Goal: Find specific page/section: Find specific page/section

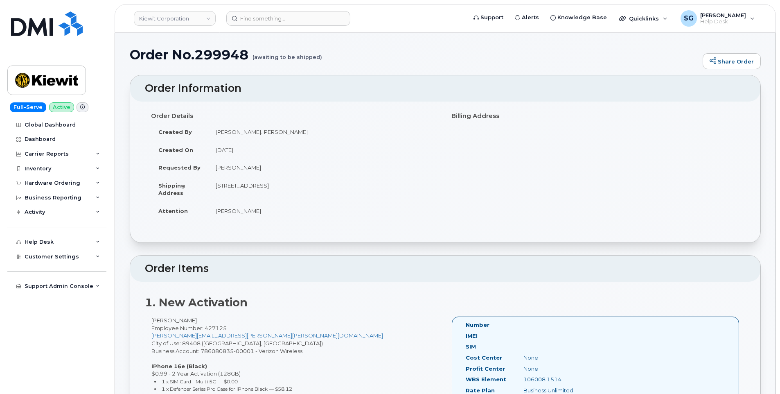
scroll to position [82, 0]
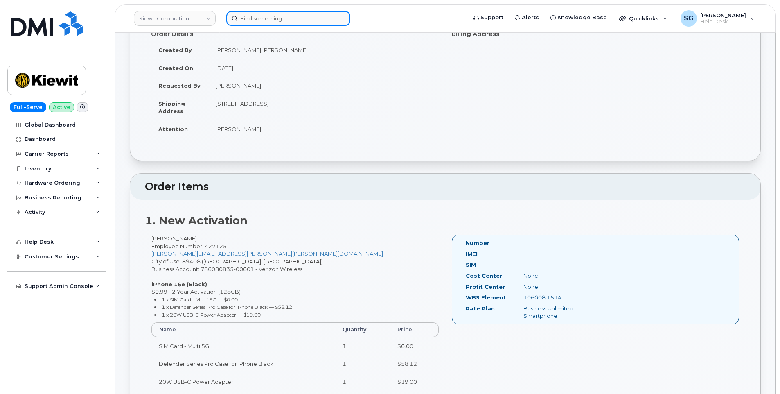
click at [276, 22] on input at bounding box center [288, 18] width 124 height 15
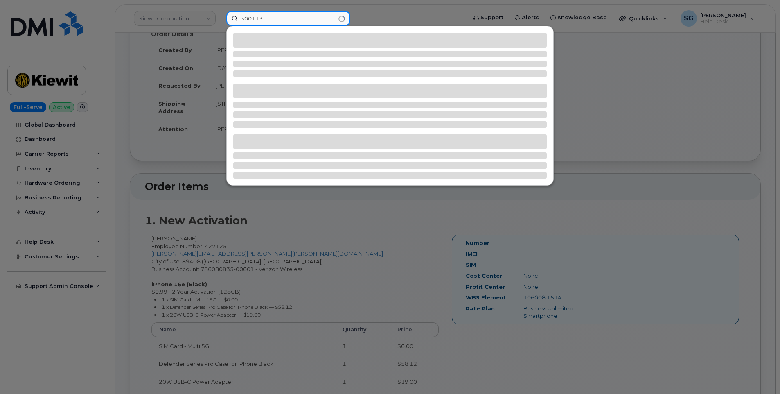
type input "300113"
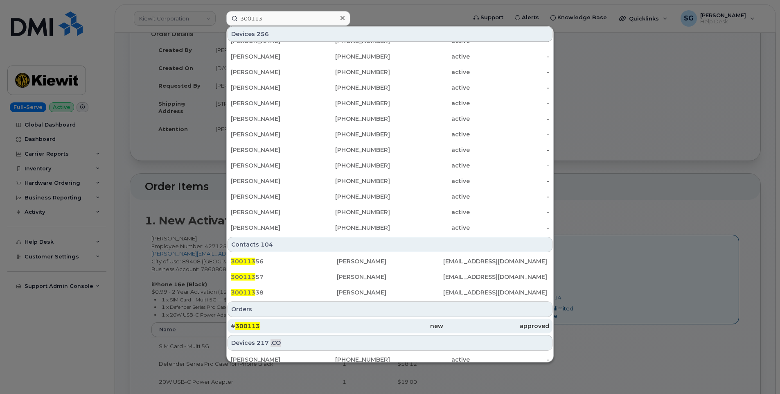
scroll to position [221, 0]
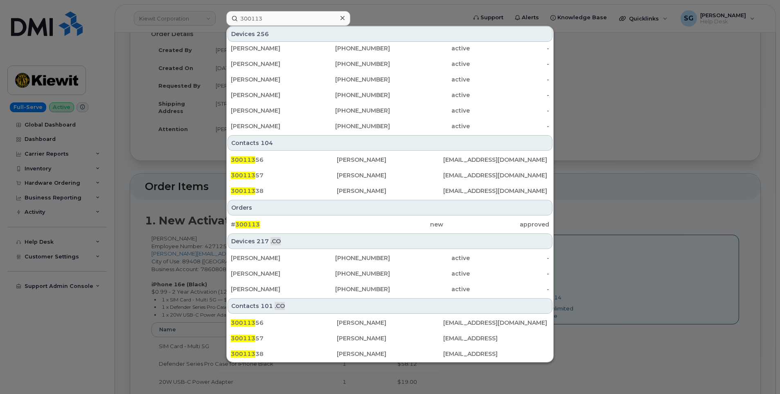
click at [264, 216] on div "# 300113 new approved" at bounding box center [390, 224] width 326 height 16
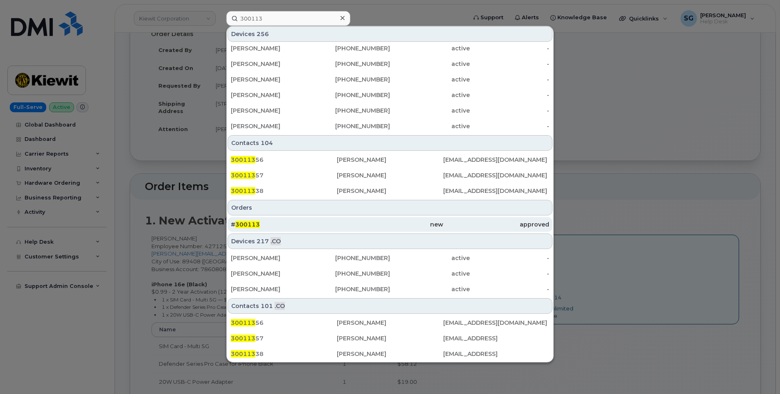
click at [265, 223] on div "# 300113" at bounding box center [284, 224] width 106 height 8
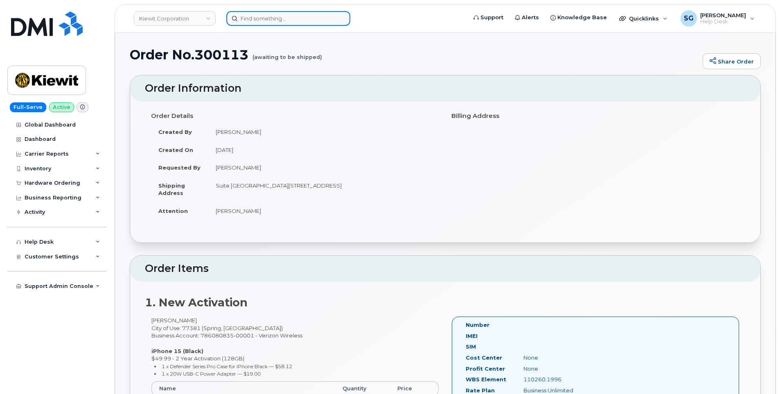
click at [268, 19] on input at bounding box center [288, 18] width 124 height 15
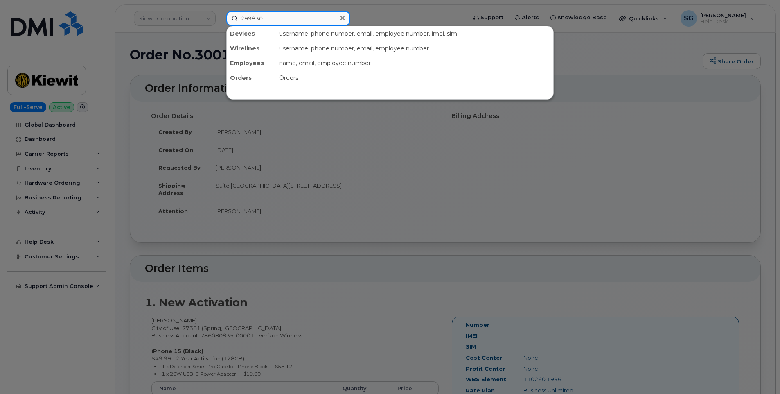
type input "299830"
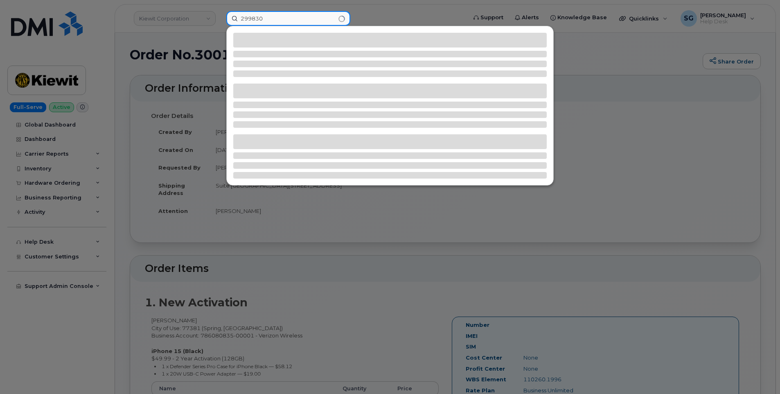
click at [318, 18] on input "299830" at bounding box center [288, 18] width 124 height 15
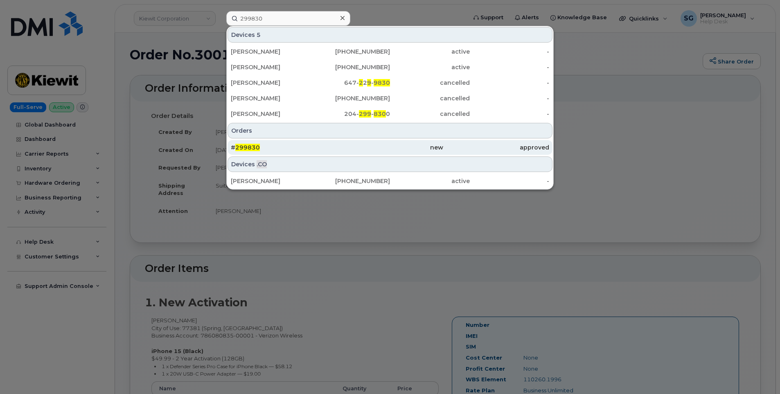
click at [287, 153] on div "# 299830" at bounding box center [284, 147] width 106 height 15
click at [439, 148] on div "new" at bounding box center [390, 147] width 106 height 8
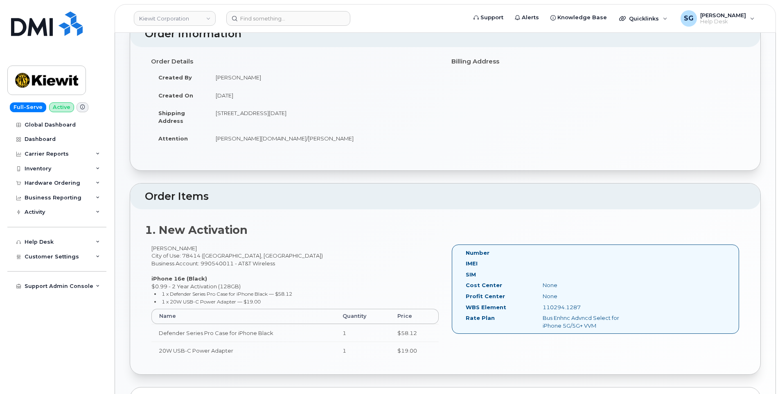
scroll to position [123, 0]
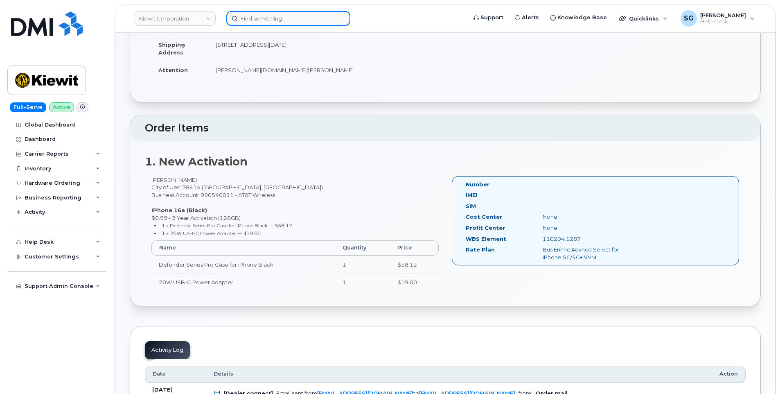
click at [258, 17] on input at bounding box center [288, 18] width 124 height 15
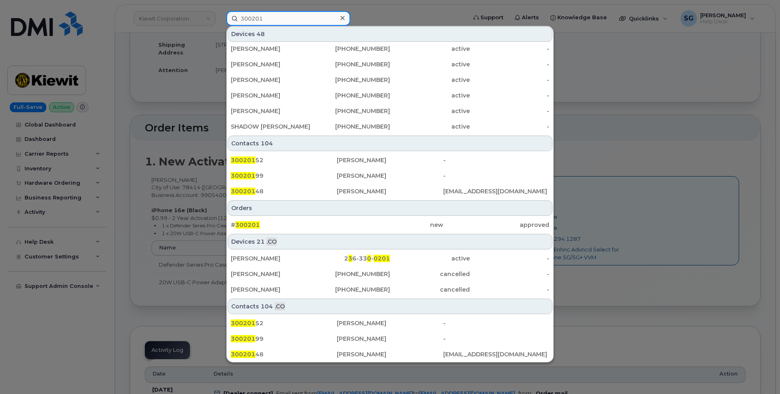
scroll to position [221, 0]
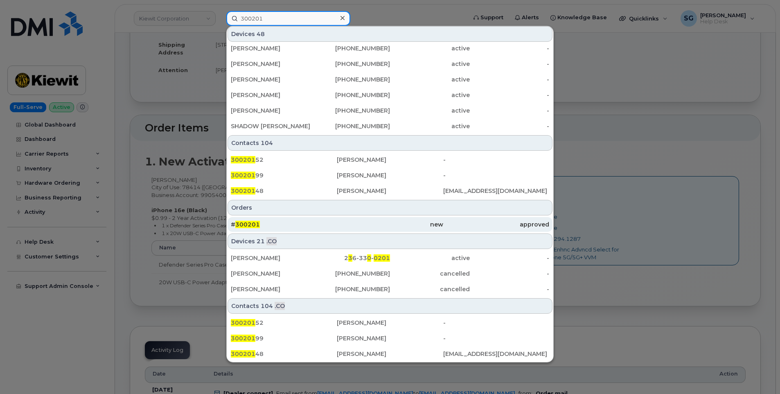
type input "300201"
click at [314, 222] on div "# 300201" at bounding box center [284, 224] width 106 height 8
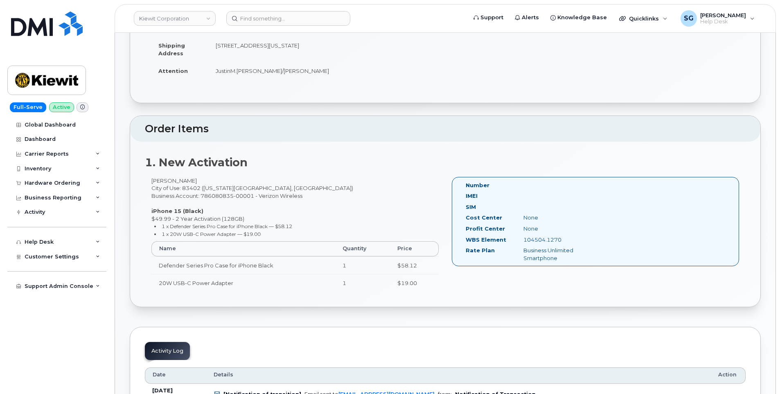
scroll to position [123, 0]
click at [273, 16] on input at bounding box center [288, 18] width 124 height 15
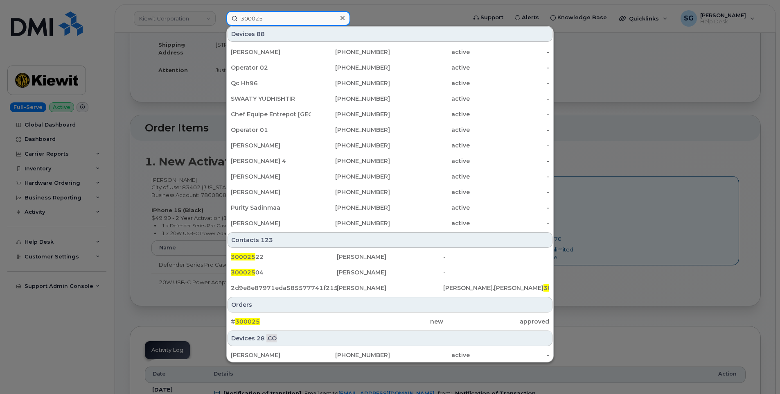
scroll to position [205, 0]
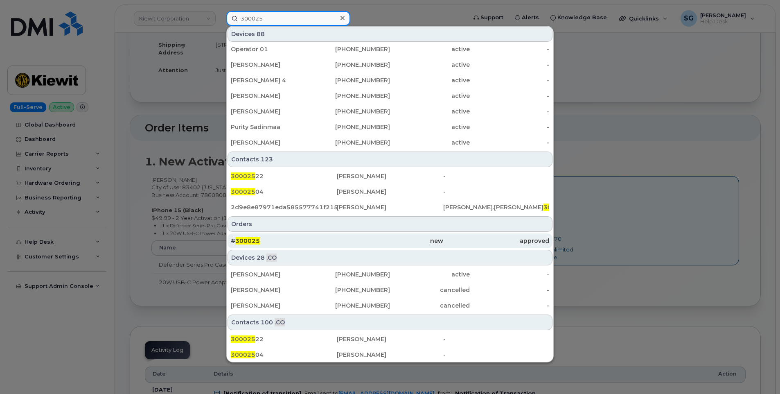
type input "300025"
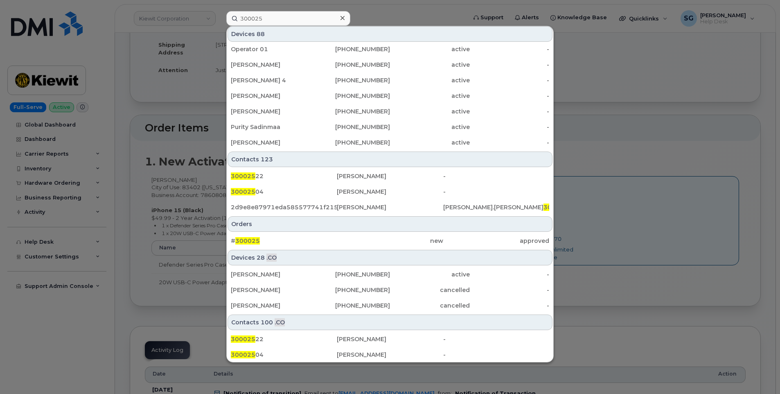
drag, startPoint x: 296, startPoint y: 242, endPoint x: 510, endPoint y: 256, distance: 214.0
click at [296, 242] on div "# 300025" at bounding box center [284, 240] width 106 height 8
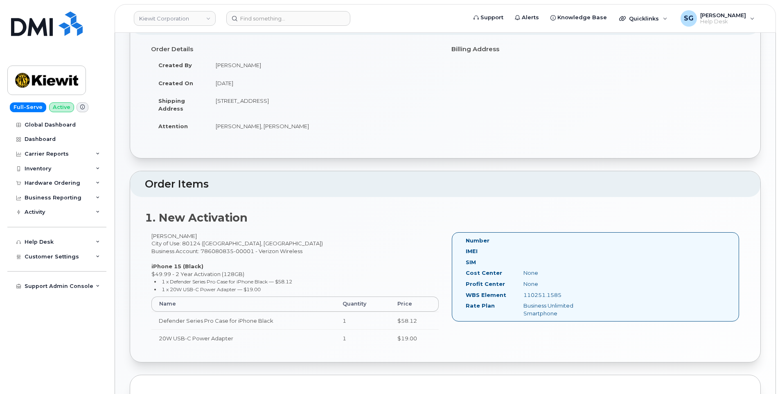
scroll to position [164, 0]
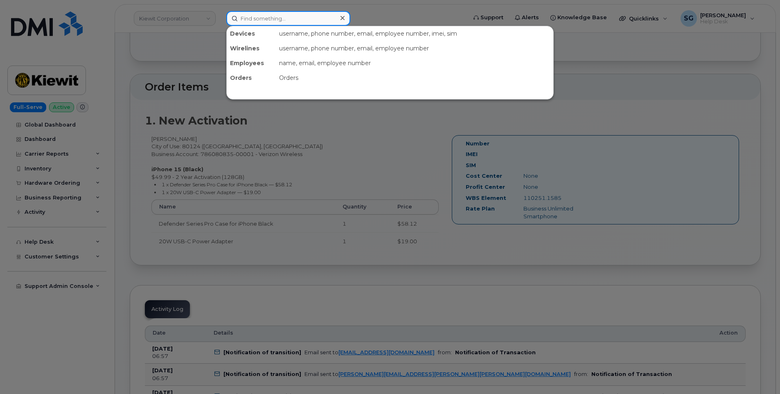
click at [263, 19] on input at bounding box center [288, 18] width 124 height 15
type input "300210"
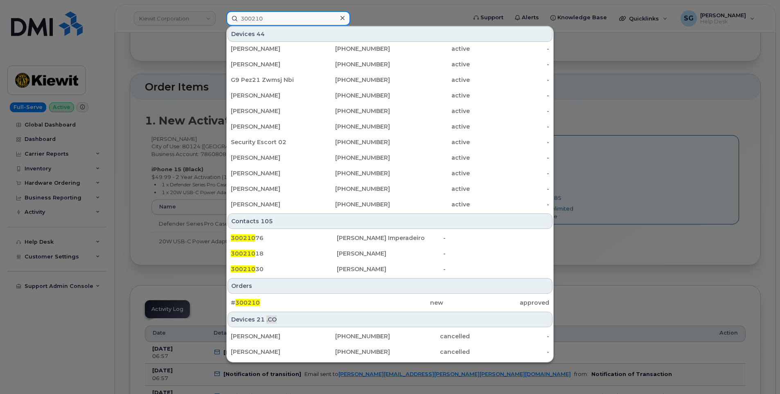
scroll to position [221, 0]
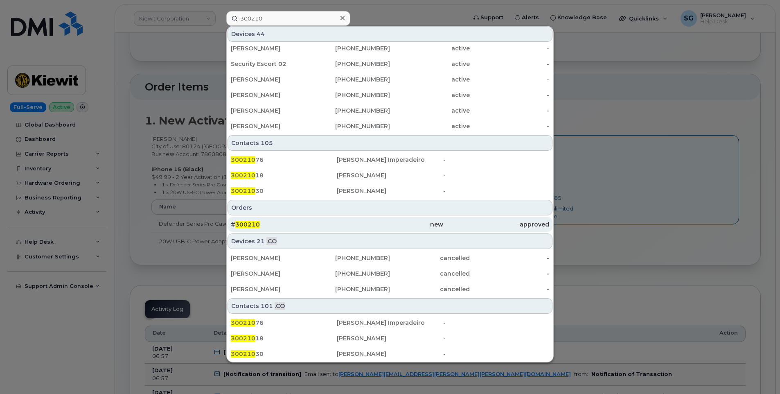
click at [296, 225] on div "# 300210" at bounding box center [284, 224] width 106 height 8
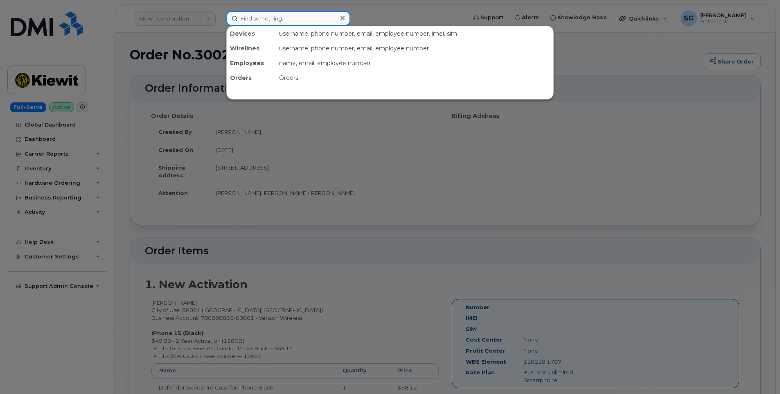
click at [254, 23] on input at bounding box center [288, 18] width 124 height 15
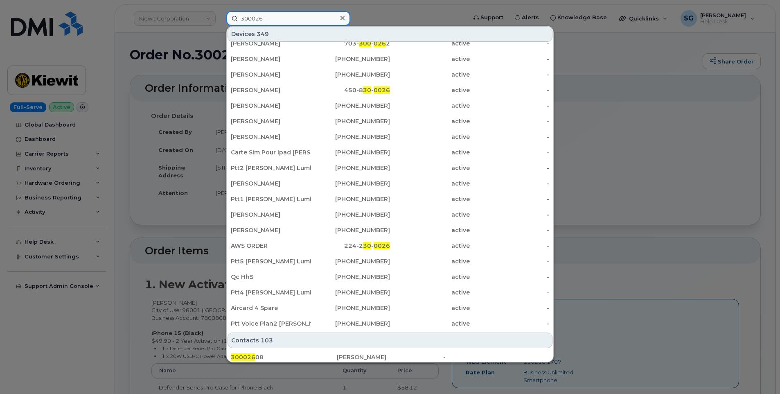
scroll to position [205, 0]
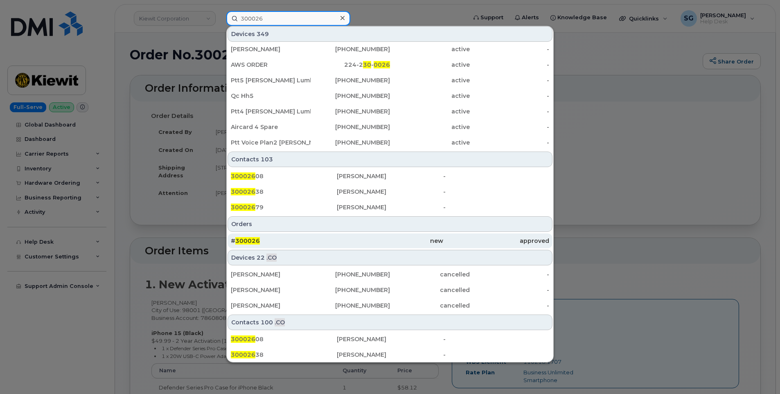
type input "300026"
click at [292, 243] on div "# 300026" at bounding box center [284, 240] width 106 height 8
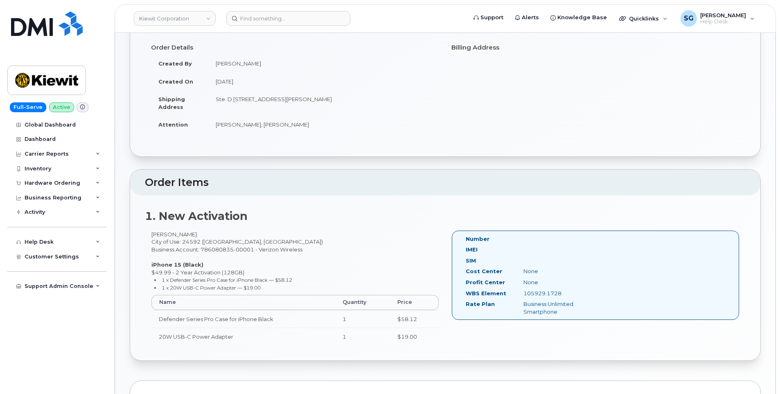
scroll to position [123, 0]
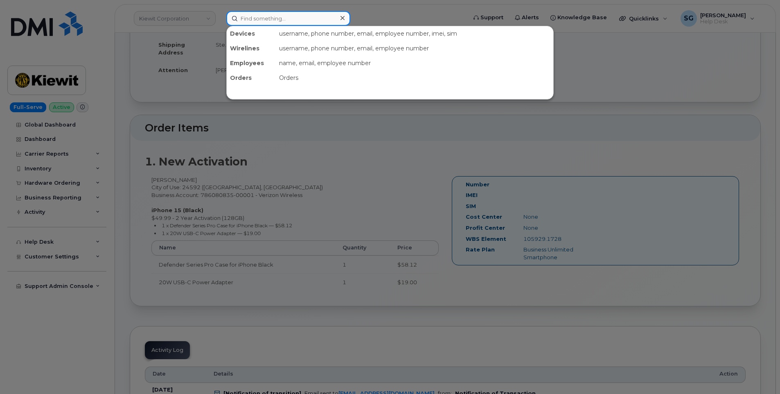
click at [270, 21] on input at bounding box center [288, 18] width 124 height 15
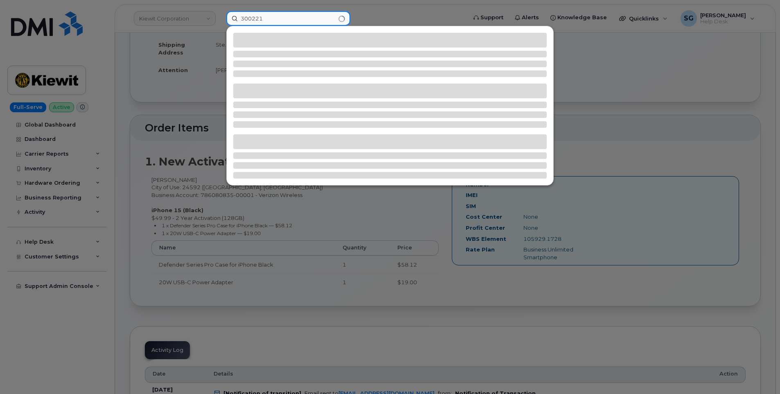
type input "300221"
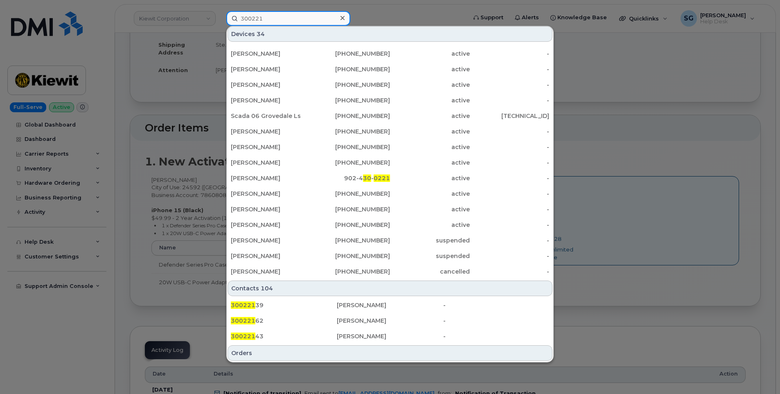
scroll to position [164, 0]
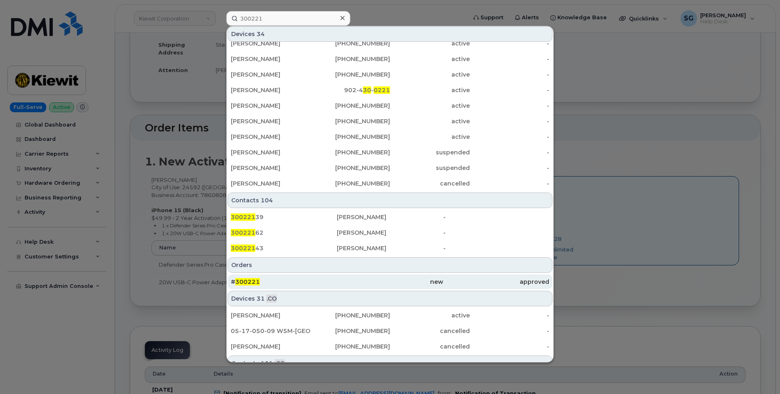
click at [271, 283] on div "# 300221" at bounding box center [284, 281] width 106 height 8
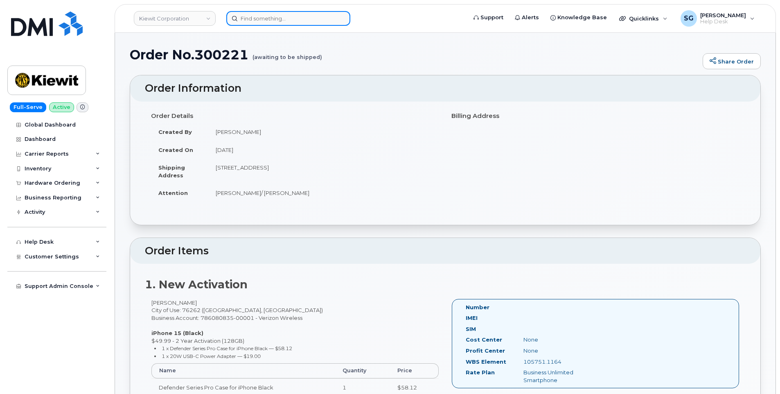
click at [264, 20] on input at bounding box center [288, 18] width 124 height 15
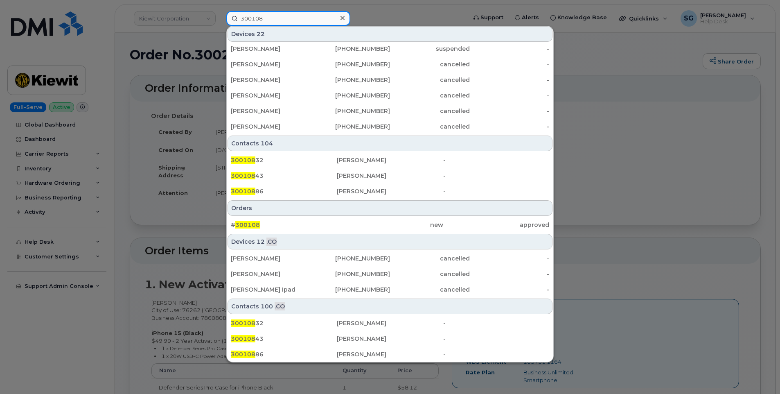
scroll to position [221, 0]
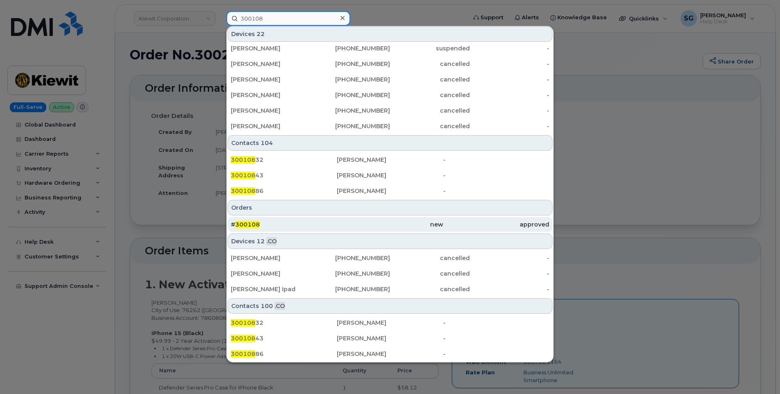
type input "300108"
click at [328, 219] on div "# 300108" at bounding box center [284, 224] width 106 height 15
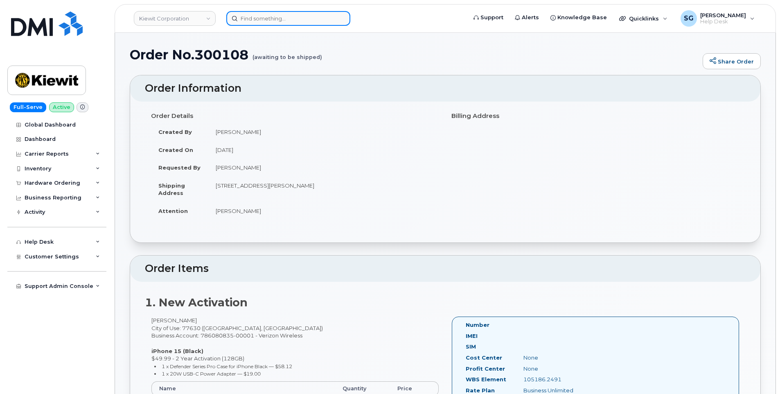
click at [258, 21] on input at bounding box center [288, 18] width 124 height 15
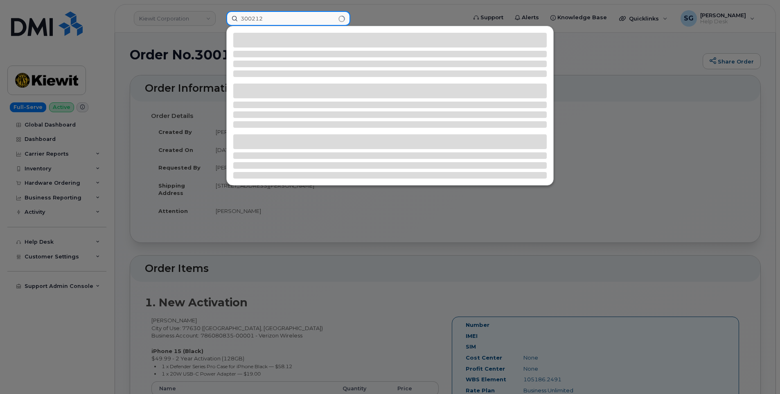
type input "300212"
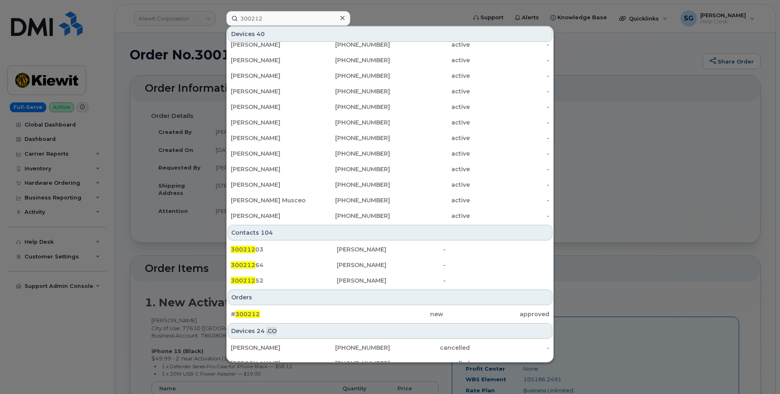
scroll to position [205, 0]
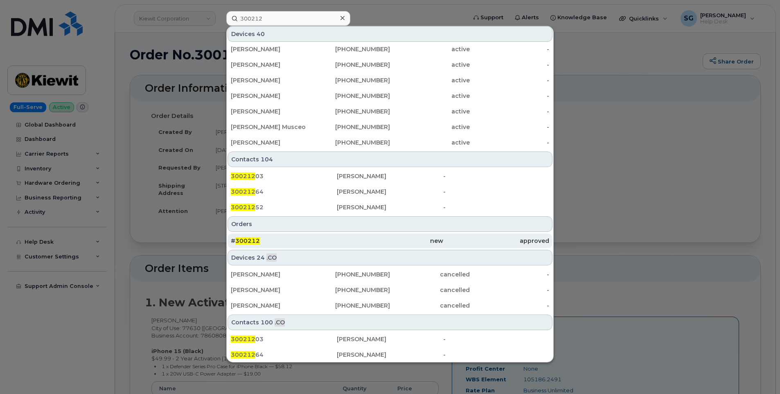
click at [306, 238] on div "# 300212" at bounding box center [284, 240] width 106 height 8
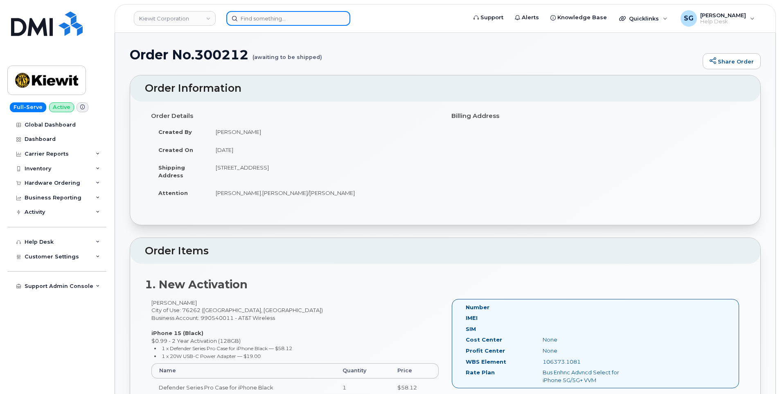
click at [263, 17] on input at bounding box center [288, 18] width 124 height 15
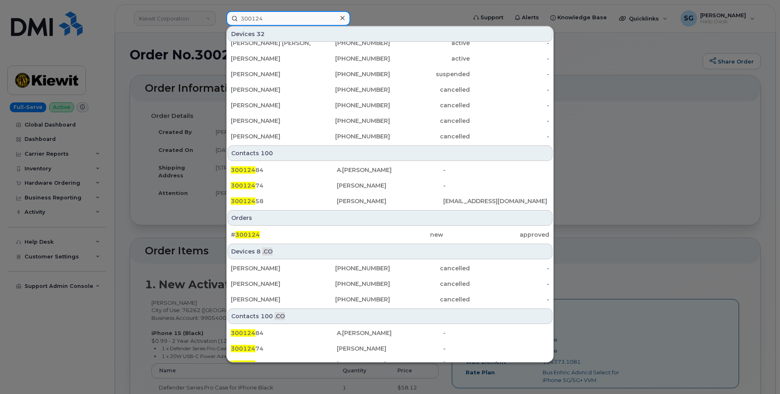
scroll to position [221, 0]
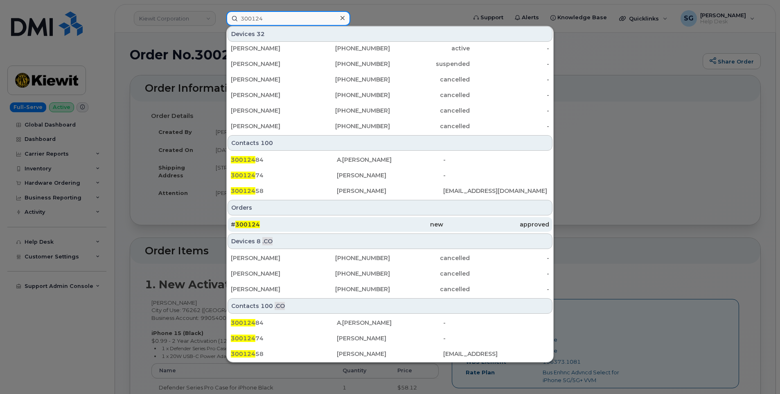
type input "300124"
click at [303, 220] on div "# 300124" at bounding box center [284, 224] width 106 height 15
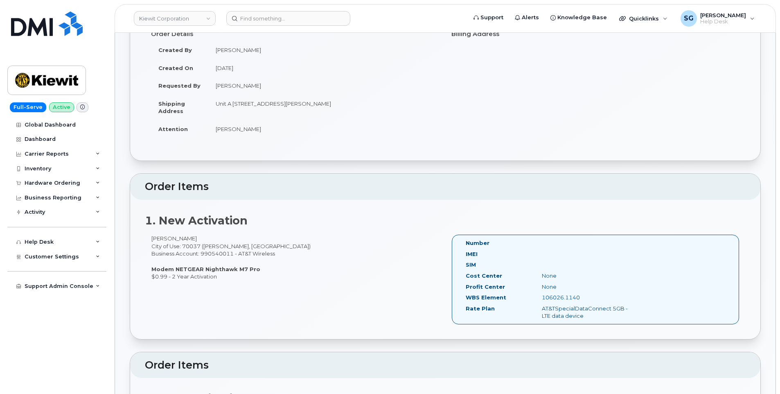
scroll to position [205, 0]
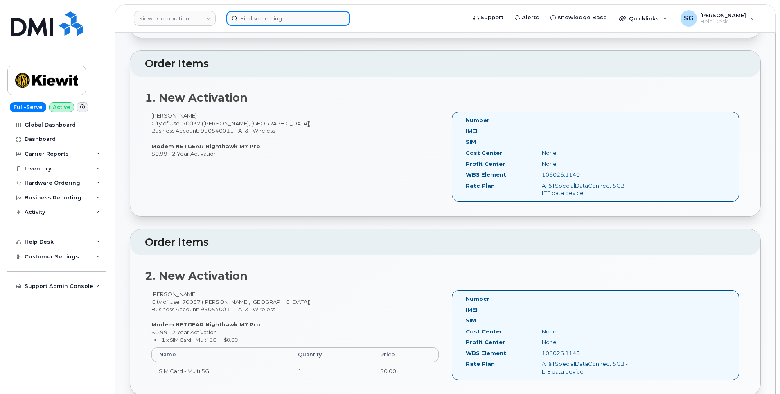
click at [263, 21] on input at bounding box center [288, 18] width 124 height 15
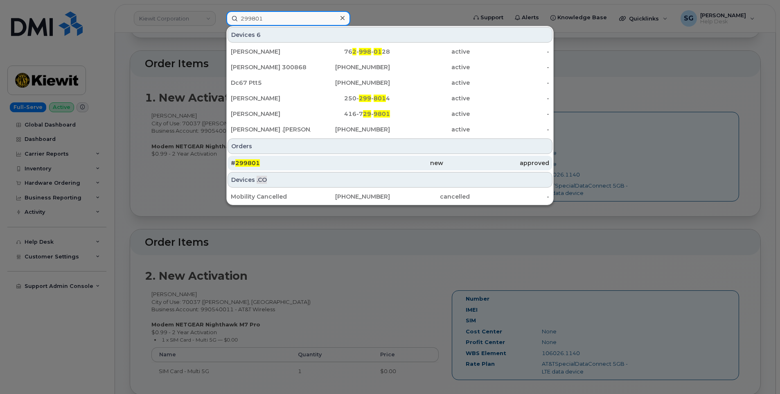
type input "299801"
click at [342, 158] on div "new" at bounding box center [390, 162] width 106 height 15
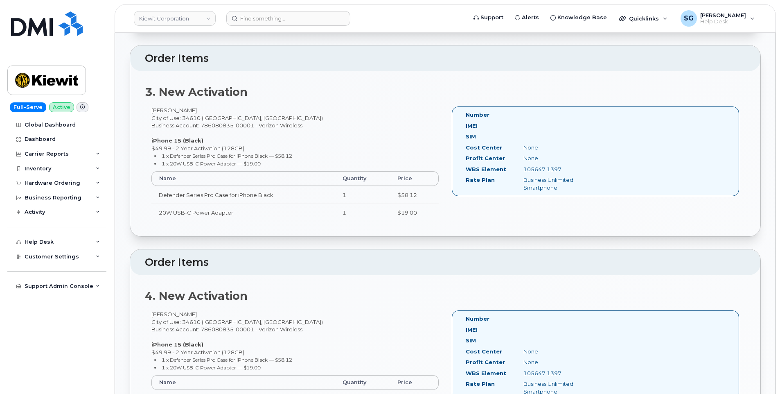
scroll to position [614, 0]
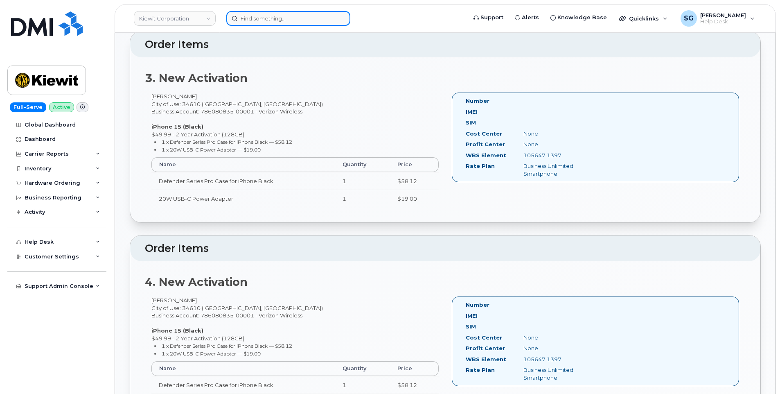
click at [262, 15] on input at bounding box center [288, 18] width 124 height 15
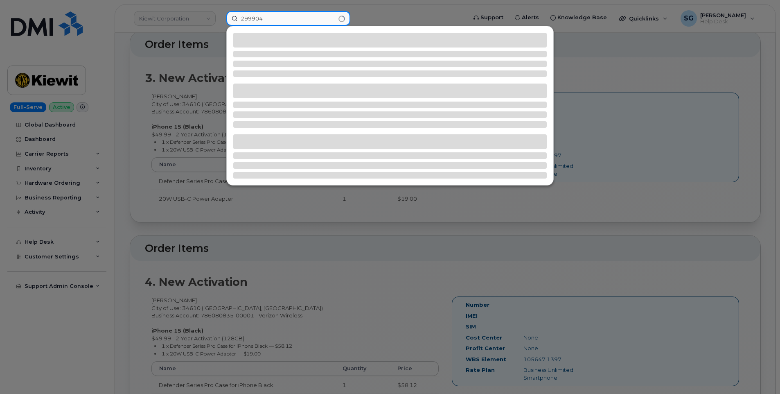
type input "299904"
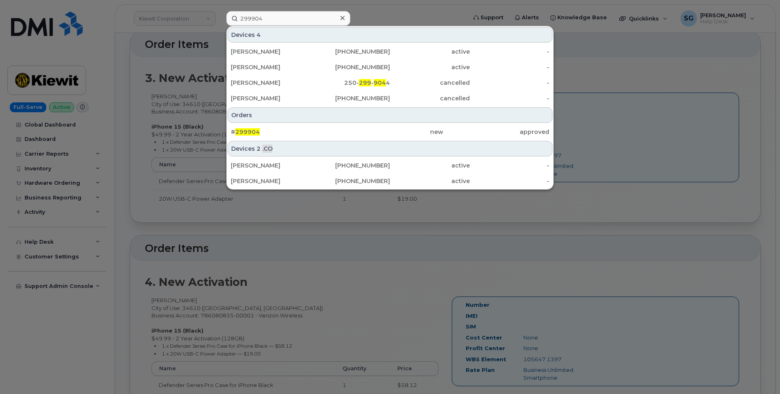
drag, startPoint x: 384, startPoint y: 130, endPoint x: 771, endPoint y: 141, distance: 387.2
click at [384, 130] on div "new" at bounding box center [390, 132] width 106 height 8
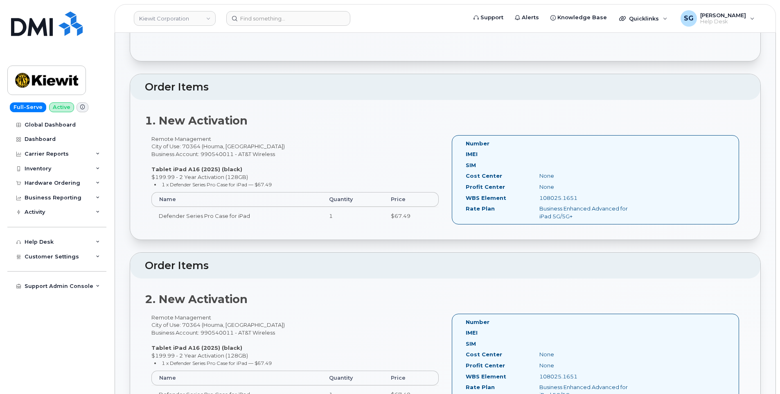
scroll to position [508, 0]
